Goal: Transaction & Acquisition: Purchase product/service

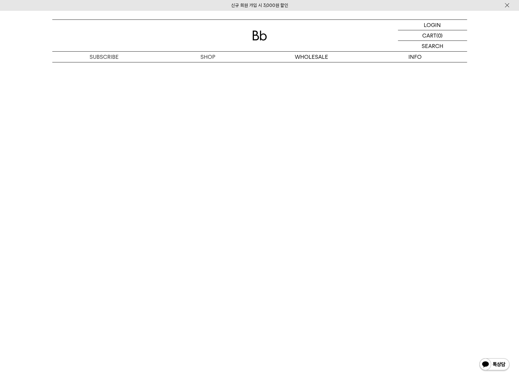
scroll to position [1531, 0]
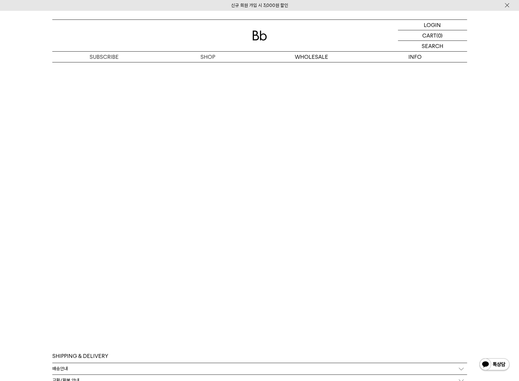
scroll to position [1586, 0]
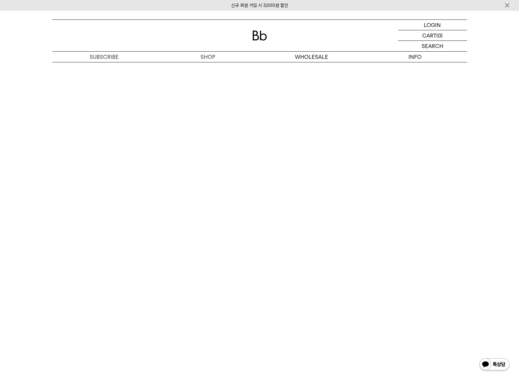
scroll to position [1599, 0]
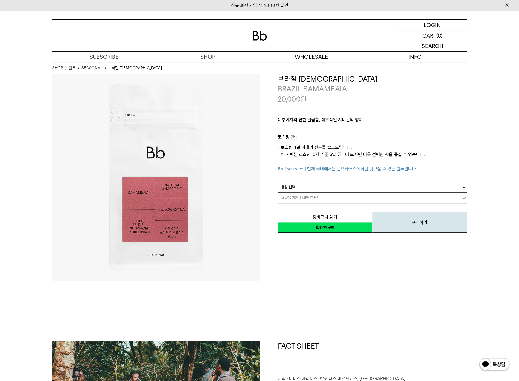
click at [72, 68] on link "원두" at bounding box center [72, 68] width 7 height 6
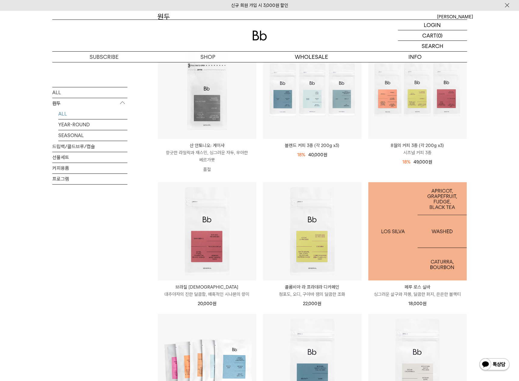
scroll to position [120, 0]
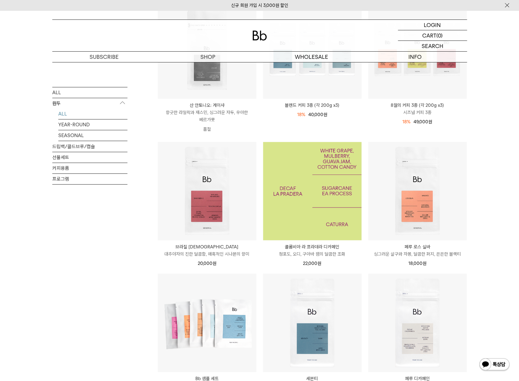
click at [317, 233] on img at bounding box center [312, 191] width 98 height 98
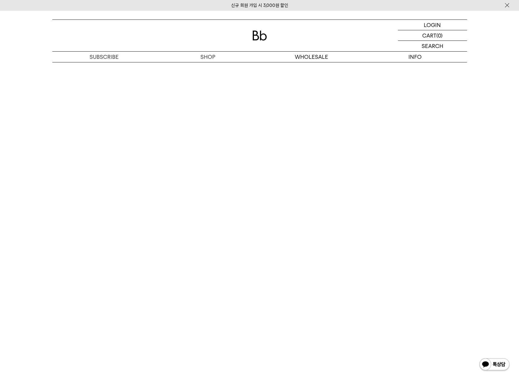
scroll to position [1261, 0]
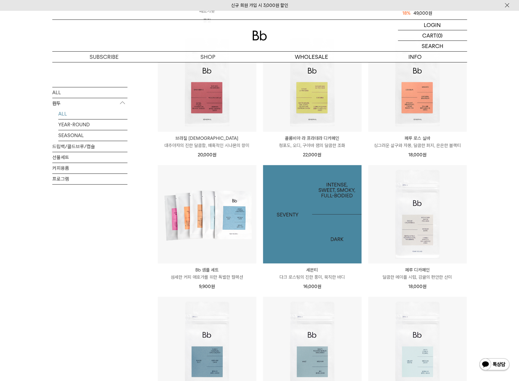
scroll to position [300, 0]
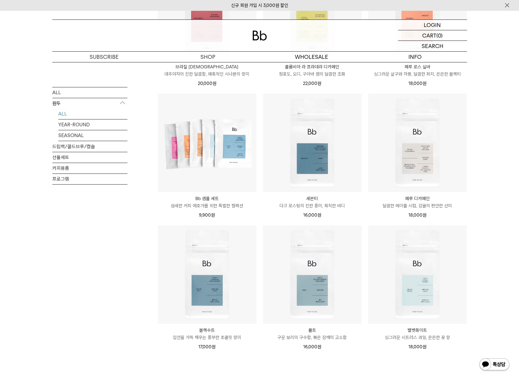
click at [419, 332] on p "벨벳화이트" at bounding box center [417, 330] width 98 height 7
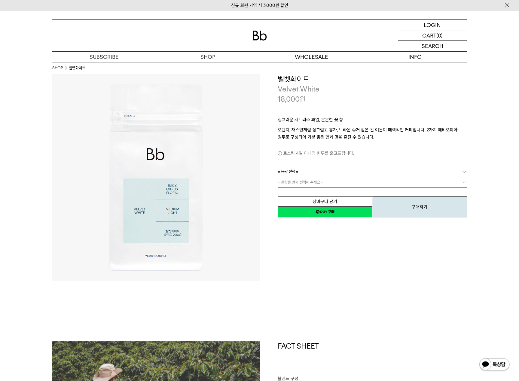
click at [410, 166] on dl "**********" at bounding box center [371, 171] width 189 height 11
click at [399, 170] on link "= 용량 선택 =" at bounding box center [371, 171] width 189 height 11
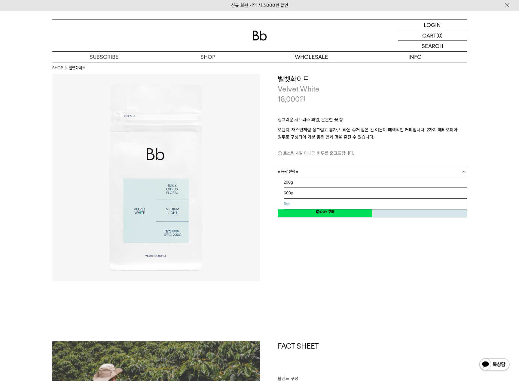
click at [296, 201] on li "1kg" at bounding box center [374, 204] width 183 height 11
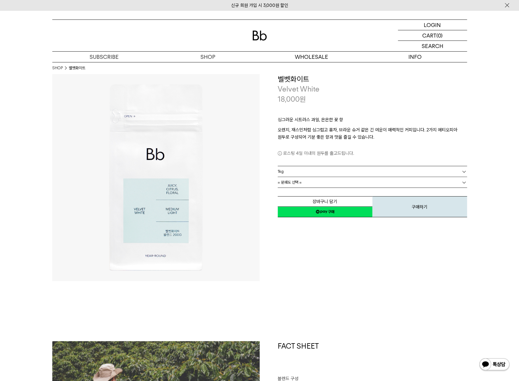
click at [344, 179] on link "= 분쇄도 선택 =" at bounding box center [371, 182] width 189 height 11
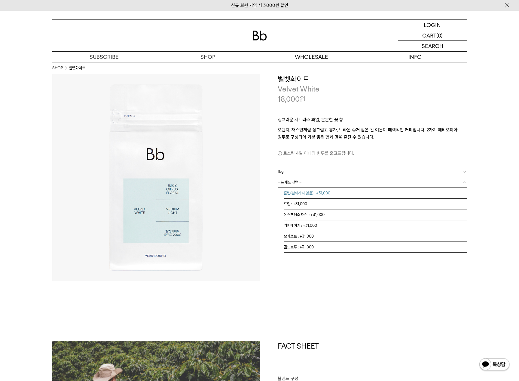
click at [293, 192] on li "홀빈(분쇄하지 않음) : +31,000" at bounding box center [374, 193] width 183 height 11
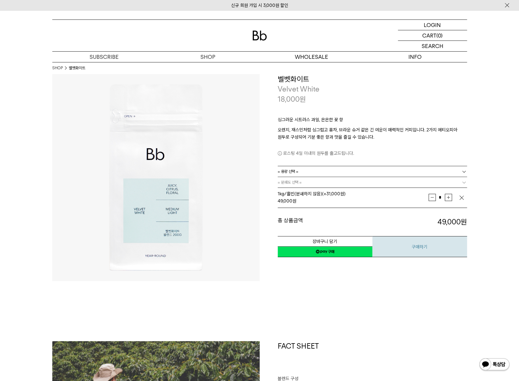
click at [460, 198] on img "button" at bounding box center [461, 198] width 6 height 6
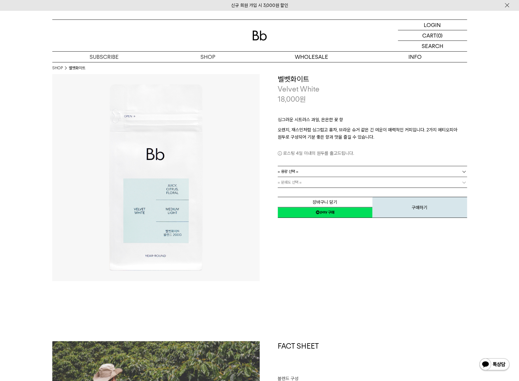
click at [459, 171] on link "= 용량 선택 =" at bounding box center [371, 171] width 189 height 11
click at [294, 192] on li "600g" at bounding box center [374, 193] width 183 height 11
click at [306, 183] on link "= 분쇄도 선택 =" at bounding box center [371, 182] width 189 height 11
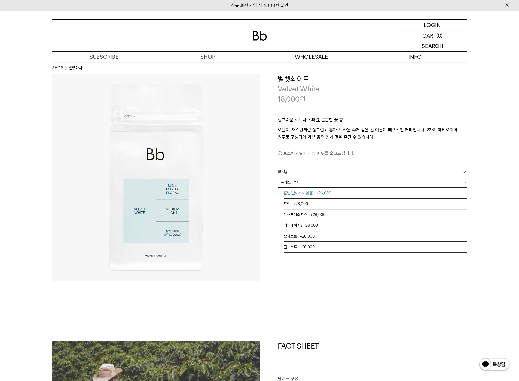
click at [298, 193] on li "홀빈(분쇄하지 않음) : +26,000" at bounding box center [374, 193] width 183 height 11
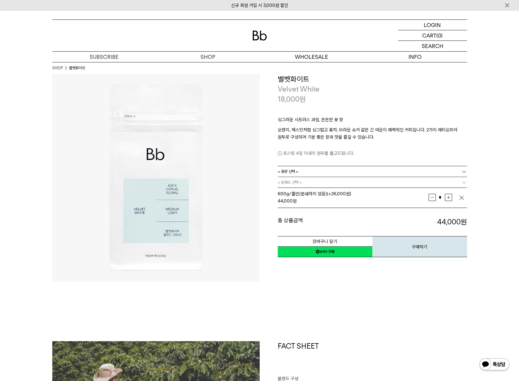
click at [333, 171] on link "= 용량 선택 =" at bounding box center [371, 171] width 189 height 11
click at [288, 203] on li "1kg" at bounding box center [374, 204] width 183 height 11
click at [306, 184] on link "= 분쇄도 선택 =" at bounding box center [371, 182] width 189 height 11
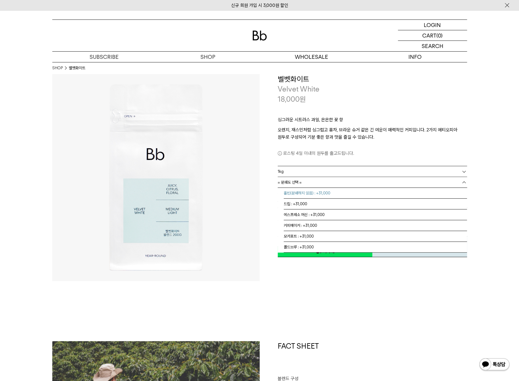
click at [299, 193] on li "홀빈(분쇄하지 않음) : +31,000" at bounding box center [374, 193] width 183 height 11
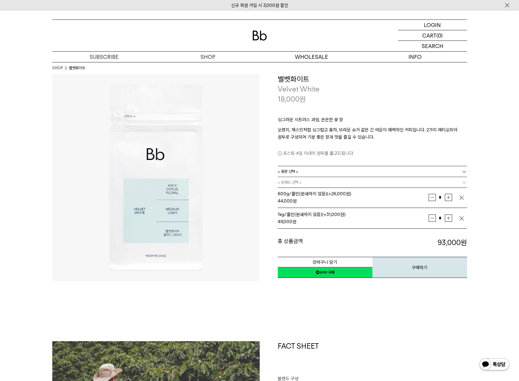
click at [462, 196] on img "button" at bounding box center [461, 198] width 6 height 6
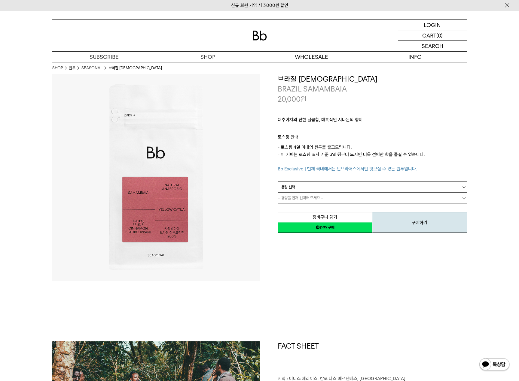
click at [333, 188] on link "= 용량 선택 =" at bounding box center [371, 187] width 189 height 11
click at [301, 197] on li "200g" at bounding box center [374, 198] width 183 height 11
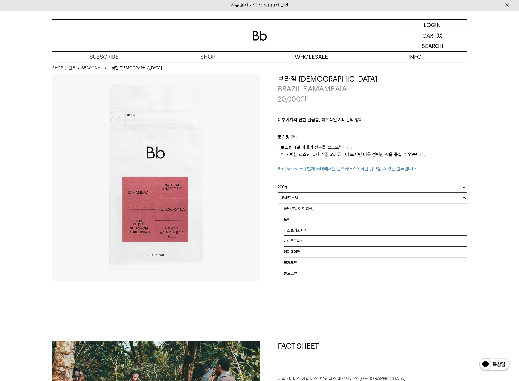
click at [305, 198] on link "= 분쇄도 선택 =" at bounding box center [371, 198] width 189 height 11
click at [291, 208] on li "홀빈(분쇄하지 않음)" at bounding box center [374, 209] width 183 height 11
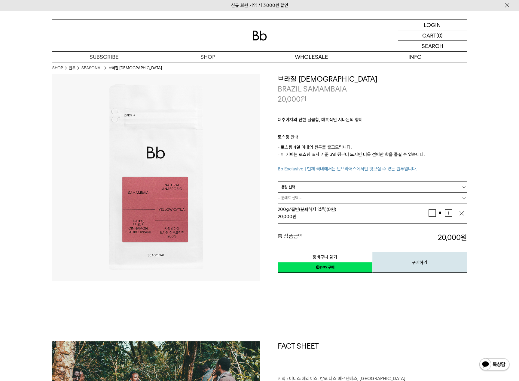
click at [305, 186] on link "= 용량 선택 =" at bounding box center [371, 187] width 189 height 11
click at [288, 207] on li "600g" at bounding box center [374, 209] width 183 height 11
click at [298, 197] on span "= 분쇄도 선택 =" at bounding box center [289, 198] width 24 height 11
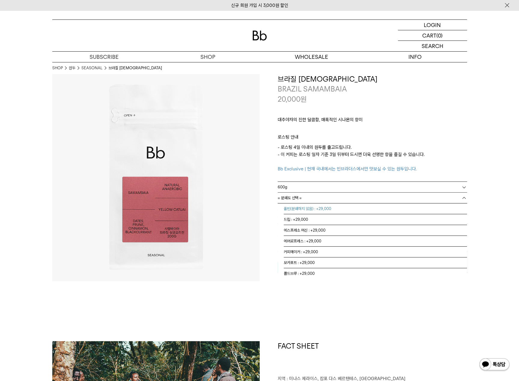
click at [296, 207] on li "홀빈(분쇄하지 않음) : +29,000" at bounding box center [374, 209] width 183 height 11
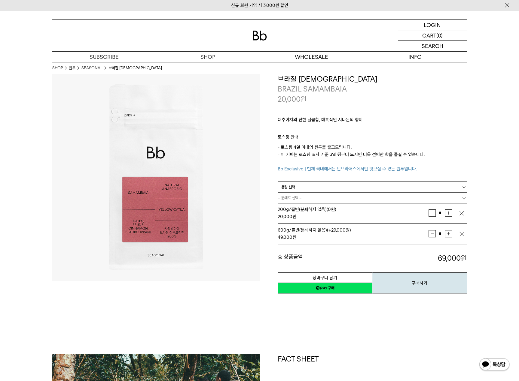
click at [459, 213] on img "button" at bounding box center [461, 213] width 6 height 6
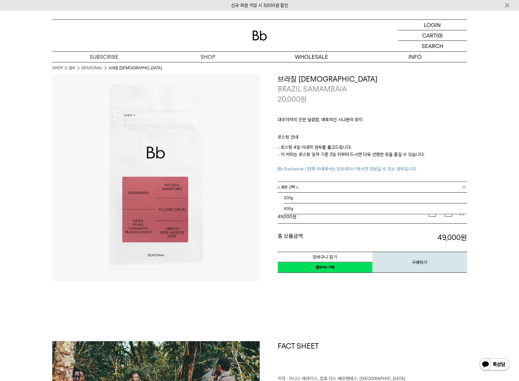
click at [464, 186] on b at bounding box center [464, 187] width 6 height 6
click at [442, 196] on li "200g" at bounding box center [374, 198] width 183 height 11
